Goal: Task Accomplishment & Management: Use online tool/utility

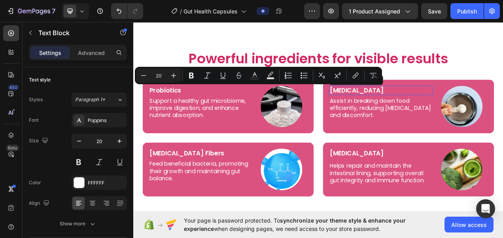
click at [463, 113] on p "[MEDICAL_DATA]" at bounding box center [452, 110] width 132 height 10
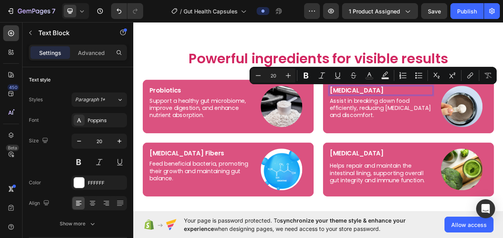
copy p "[MEDICAL_DATA]"
click at [158, 191] on p "[MEDICAL_DATA] Fibers" at bounding box center [220, 191] width 132 height 10
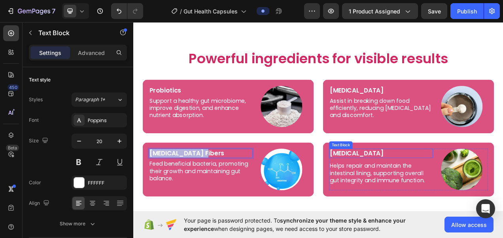
click at [389, 192] on p "[MEDICAL_DATA]" at bounding box center [452, 191] width 132 height 10
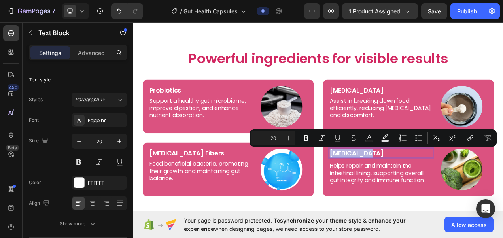
copy p "[MEDICAL_DATA]"
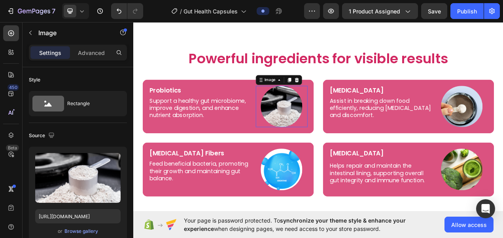
click at [310, 132] on img at bounding box center [323, 130] width 53 height 53
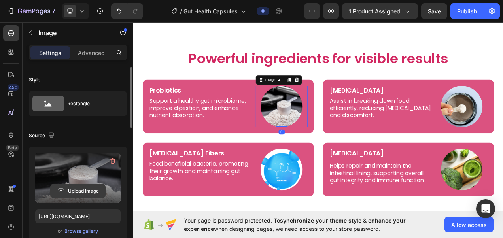
click at [72, 193] on input "file" at bounding box center [78, 190] width 55 height 13
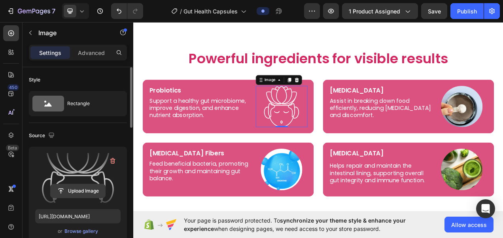
click at [85, 190] on input "file" at bounding box center [78, 190] width 55 height 13
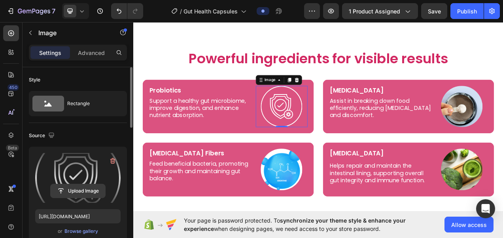
click at [89, 193] on input "file" at bounding box center [78, 190] width 55 height 13
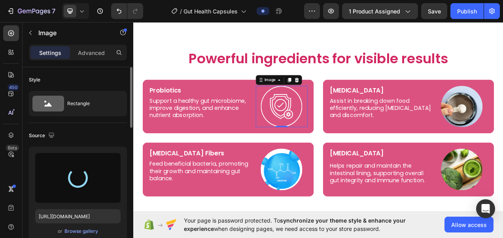
type input "[URL][DOMAIN_NAME]"
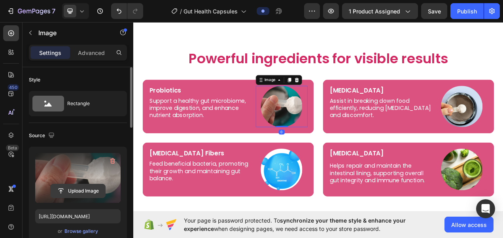
click at [91, 187] on input "file" at bounding box center [78, 190] width 55 height 13
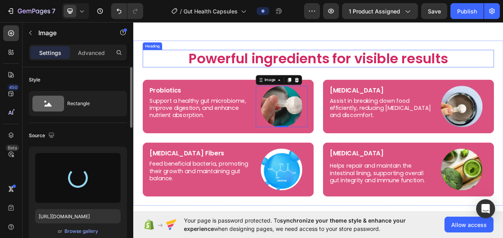
type input "[URL][DOMAIN_NAME]"
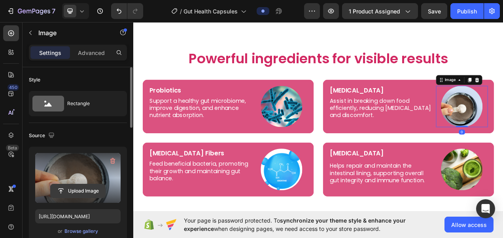
click at [91, 192] on input "file" at bounding box center [78, 190] width 55 height 13
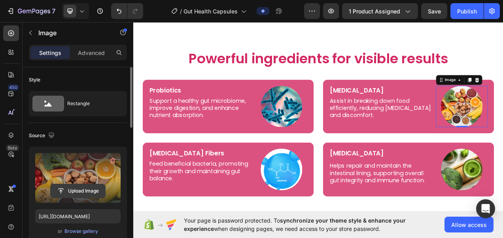
click at [76, 194] on input "file" at bounding box center [78, 190] width 55 height 13
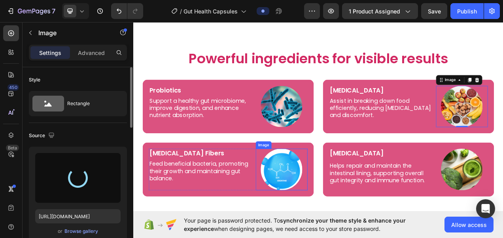
type input "[URL][DOMAIN_NAME]"
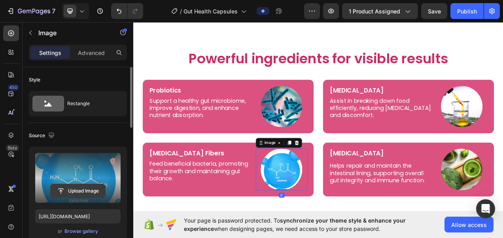
click at [73, 192] on input "file" at bounding box center [78, 190] width 55 height 13
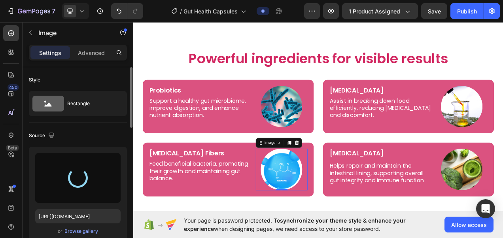
type input "[URL][DOMAIN_NAME]"
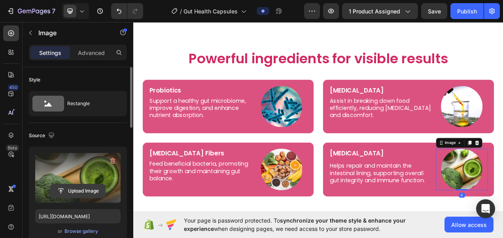
click at [69, 191] on input "file" at bounding box center [78, 190] width 55 height 13
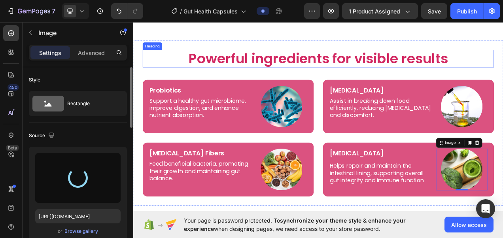
type input "[URL][DOMAIN_NAME]"
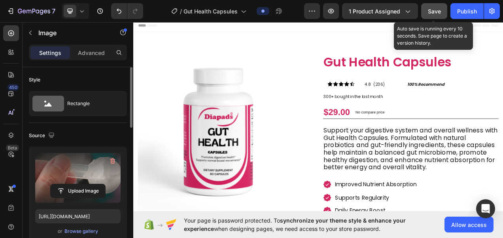
click at [434, 11] on span "Save" at bounding box center [434, 11] width 13 height 7
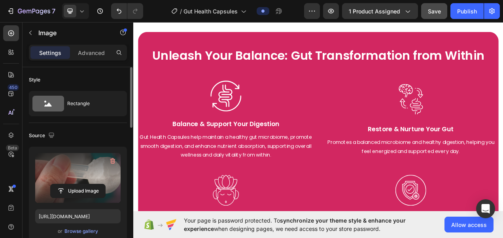
scroll to position [1027, 0]
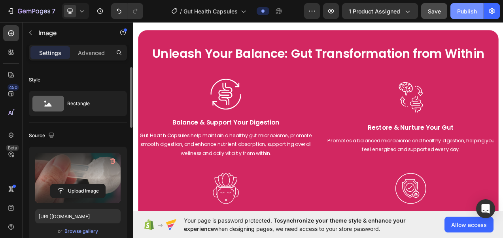
click at [460, 8] on div "Publish" at bounding box center [468, 11] width 20 height 8
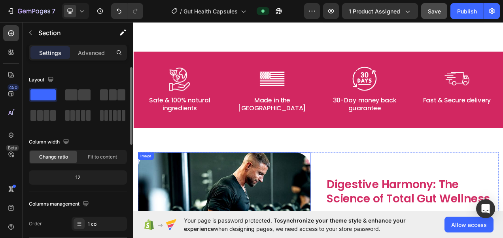
scroll to position [425, 0]
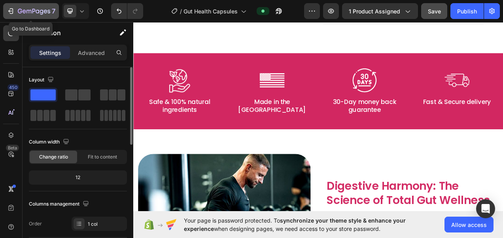
click at [40, 15] on icon "button" at bounding box center [34, 11] width 32 height 7
